Goal: Entertainment & Leisure: Consume media (video, audio)

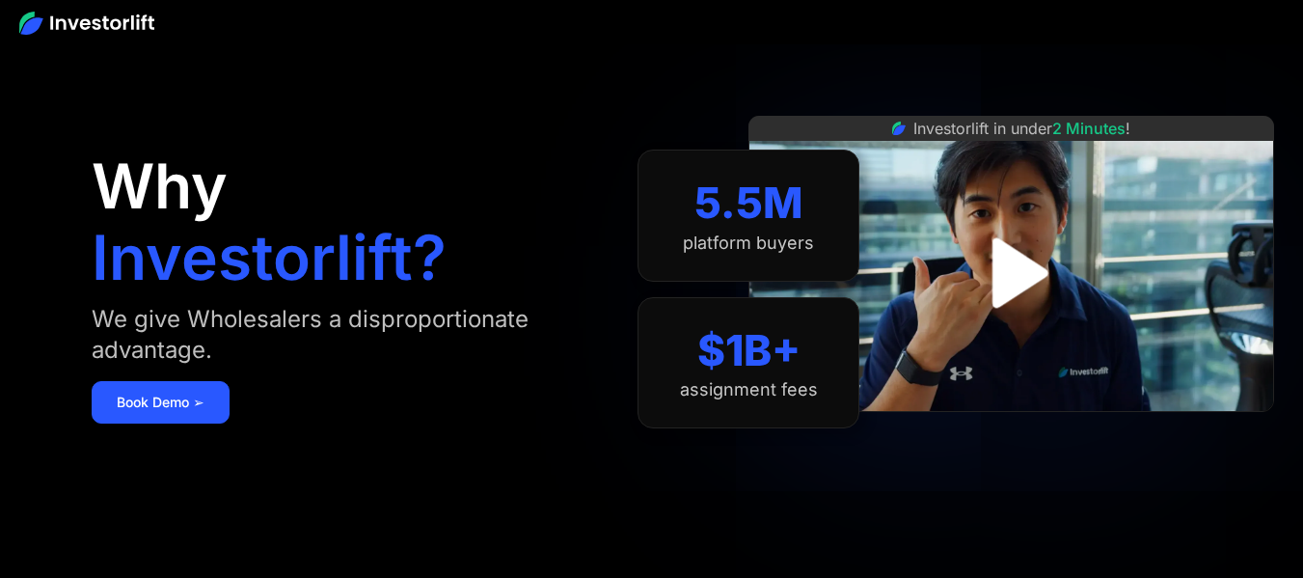
click at [1045, 256] on img "open lightbox" at bounding box center [1011, 273] width 126 height 126
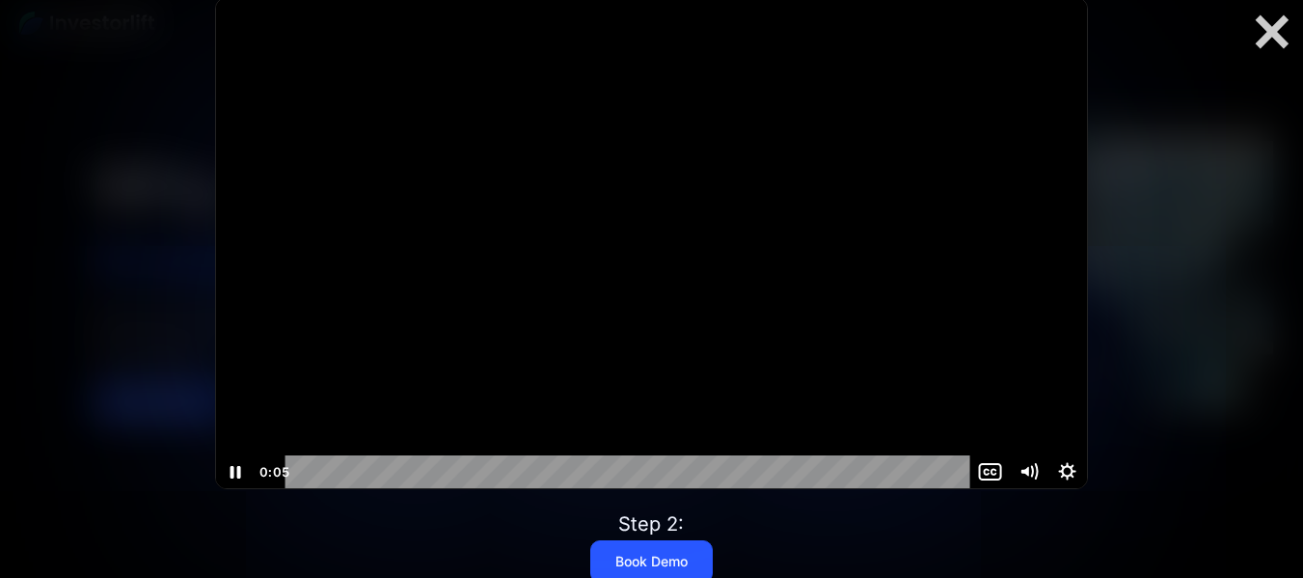
drag, startPoint x: 1045, startPoint y: 256, endPoint x: 637, endPoint y: 415, distance: 438.0
click at [637, 415] on div at bounding box center [651, 243] width 871 height 490
click at [237, 469] on icon "Play Video" at bounding box center [237, 472] width 10 height 14
click at [1028, 473] on icon "Mute" at bounding box center [1026, 472] width 10 height 12
click at [1028, 473] on icon "Unmute" at bounding box center [1028, 472] width 10 height 12
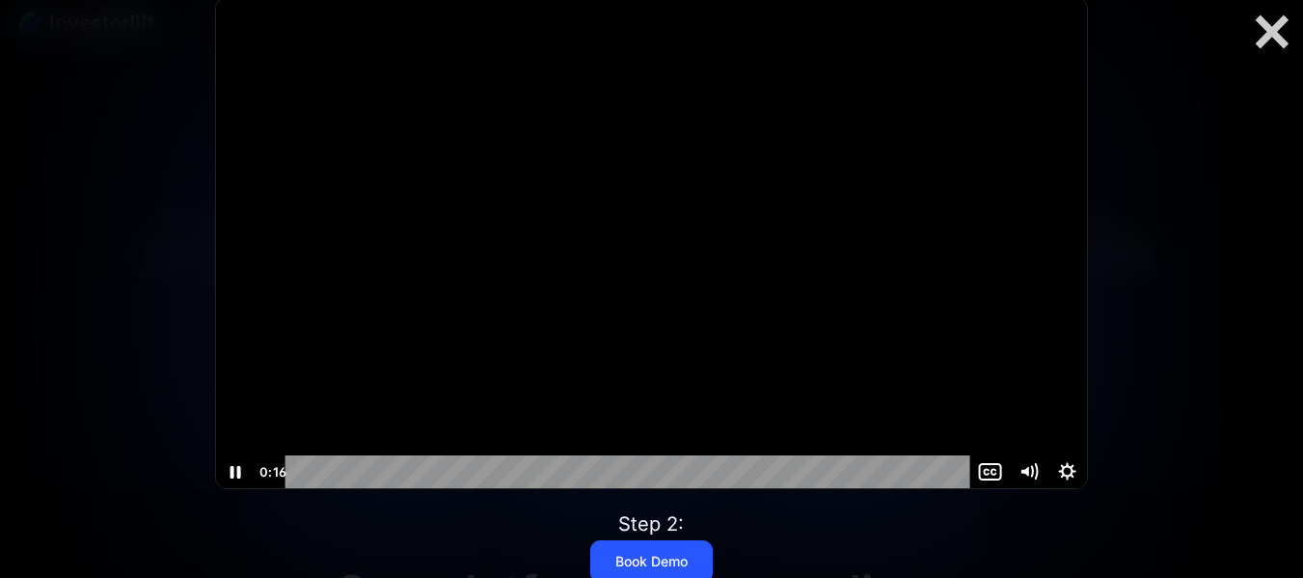
scroll to position [568, 0]
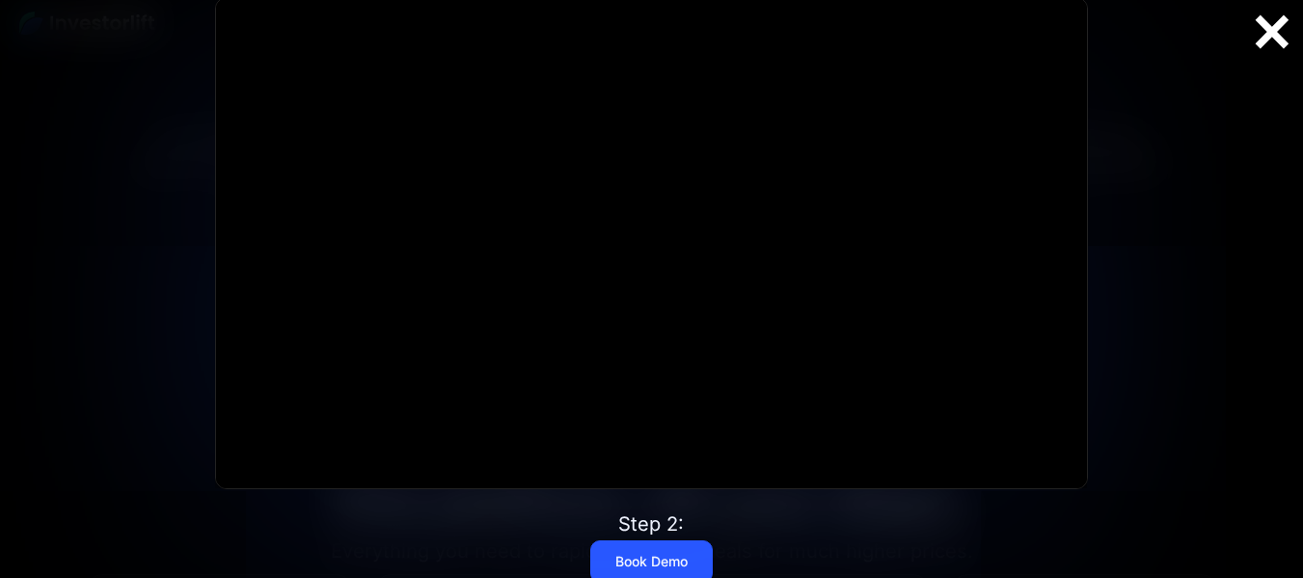
click at [1275, 40] on div at bounding box center [1273, 32] width 62 height 41
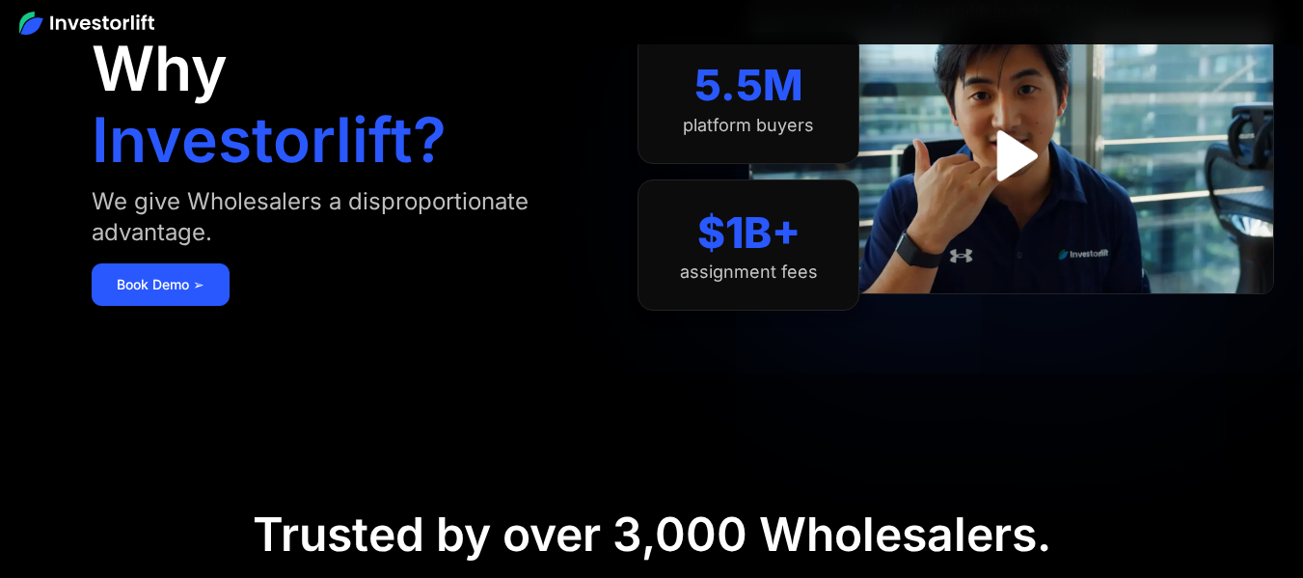
scroll to position [0, 0]
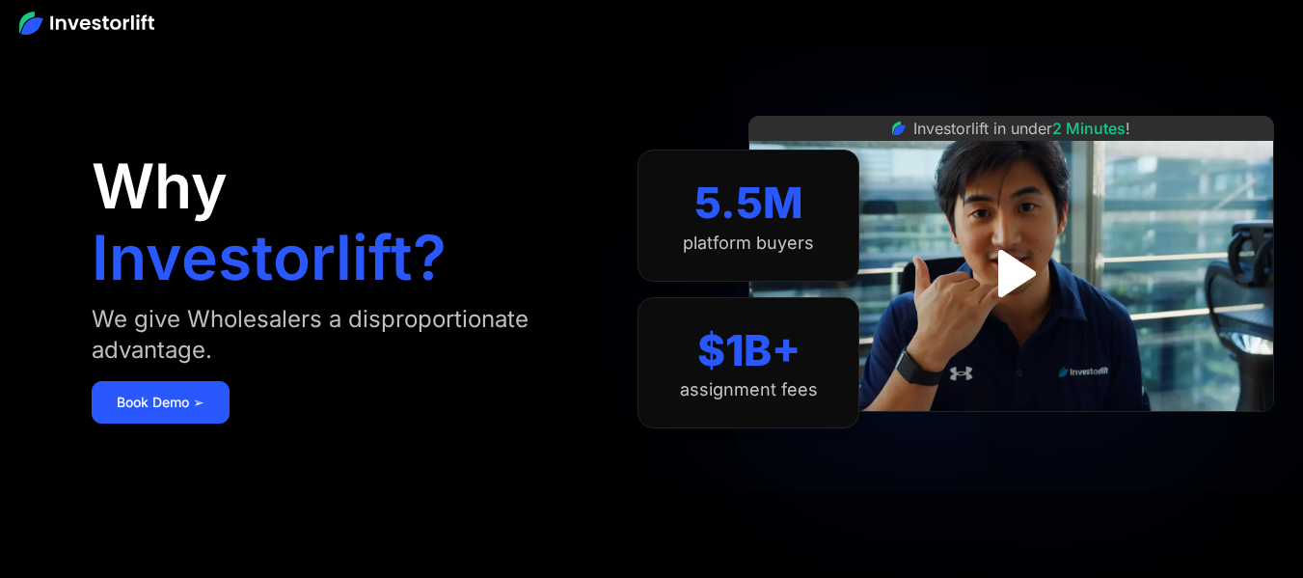
click at [98, 14] on img at bounding box center [86, 23] width 135 height 23
